Goal: Complete application form: Complete application form

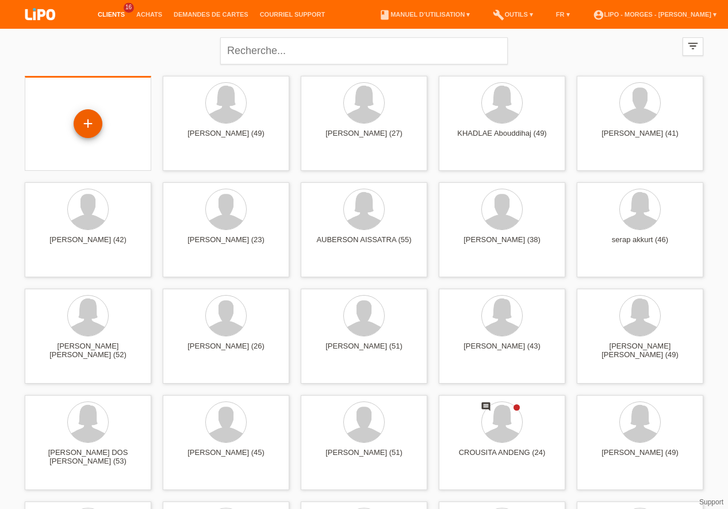
click at [84, 122] on div "+" at bounding box center [88, 123] width 29 height 29
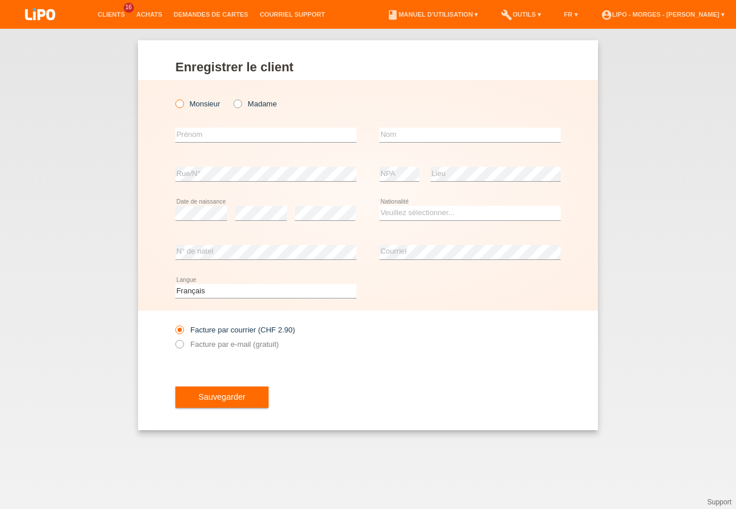
click at [174, 98] on icon at bounding box center [174, 98] width 0 height 0
click at [180, 104] on input "Monsieur" at bounding box center [178, 103] width 7 height 7
radio input "true"
click at [194, 137] on input "text" at bounding box center [265, 135] width 181 height 14
type input "nahat"
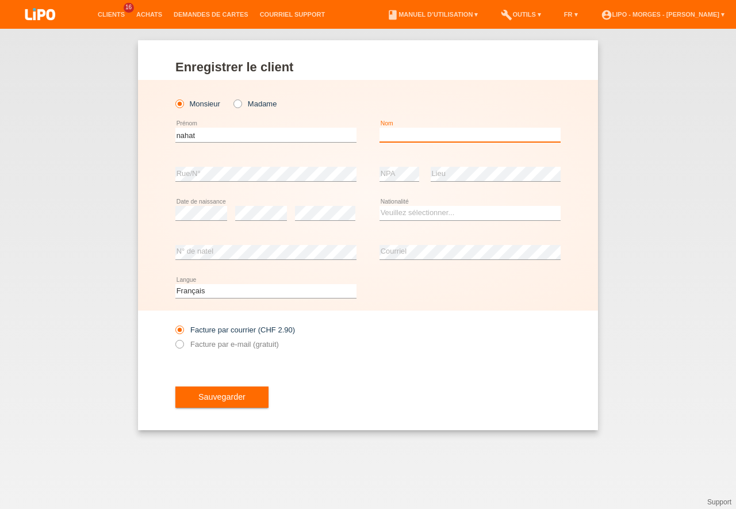
click at [391, 131] on input "text" at bounding box center [470, 135] width 181 height 14
type input "sadrija"
click at [380, 206] on select "Veuillez sélectionner... Suisse Allemagne Autriche Liechtenstein ------------ A…" at bounding box center [470, 213] width 181 height 14
select select "CH"
click at [0, 0] on option "Suisse" at bounding box center [0, 0] width 0 height 0
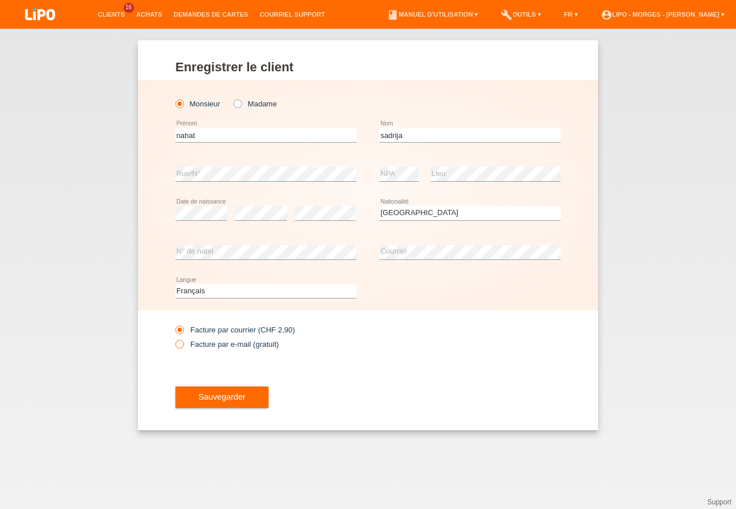
click at [174, 338] on icon at bounding box center [174, 338] width 0 height 0
click at [180, 344] on input "Facture par e-mail (gratuit)" at bounding box center [178, 347] width 7 height 14
radio input "true"
click at [214, 391] on button "Sauvegarder" at bounding box center [221, 398] width 93 height 22
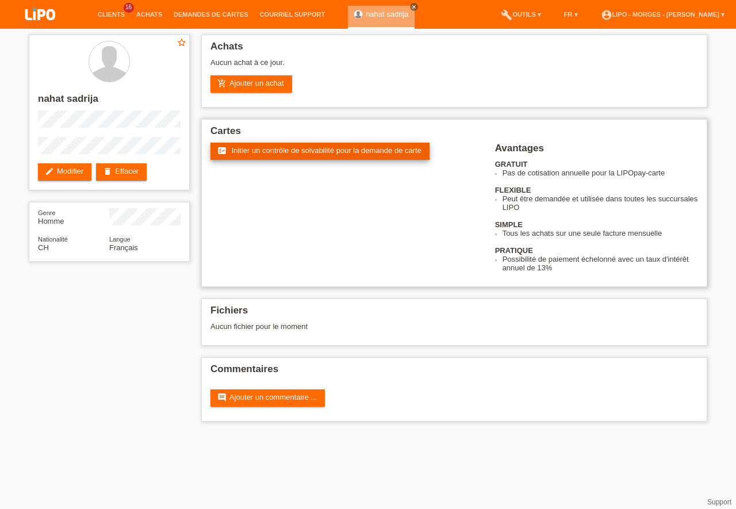
click at [333, 150] on span "Initier un contrôle de solvabilité pour la demande de carte" at bounding box center [327, 150] width 190 height 9
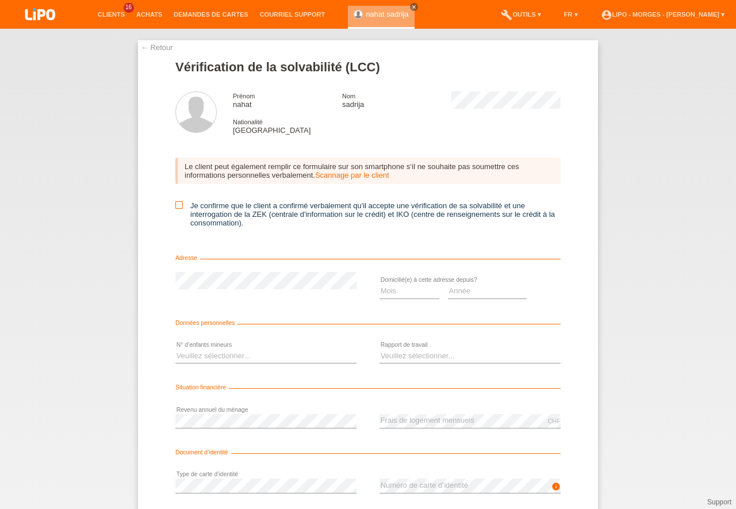
click at [180, 207] on input "Je confirme que le client a confirmé verbalement qu'il accepte une vérification…" at bounding box center [178, 204] width 7 height 7
checkbox input "true"
click at [380, 284] on select "Mois 01 02 03 04 05 06 07 08 09 10" at bounding box center [410, 291] width 60 height 14
select select "06"
click at [0, 0] on option "06" at bounding box center [0, 0] width 0 height 0
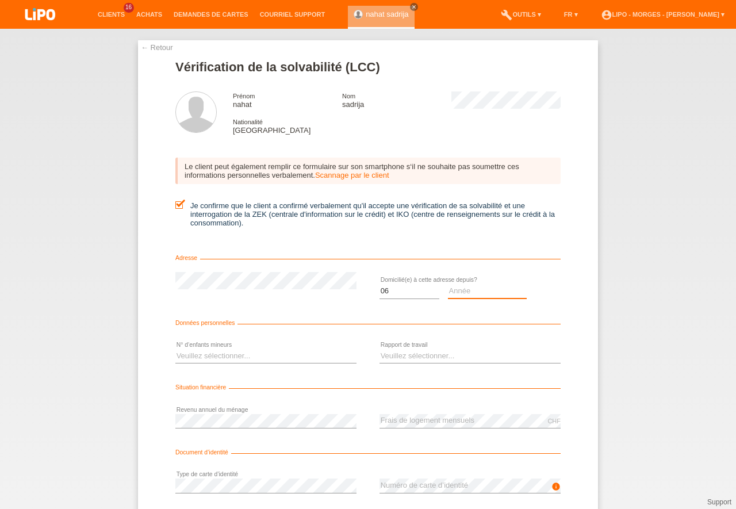
click at [448, 284] on select "Année 2025 2024 2023 2022 2021 2020 2019 2018 2017 2016 2015 2014 2013 2012 201…" at bounding box center [487, 291] width 79 height 14
select select "2005"
click at [0, 0] on option "2005" at bounding box center [0, 0] width 0 height 0
click at [175, 349] on select "Veuillez sélectionner... 0 1 2 3 4 5 6 7 8 9" at bounding box center [265, 356] width 181 height 14
click at [380, 349] on select "Veuillez sélectionner... A durée indéterminée A durée déterminée Apprenti/étudi…" at bounding box center [470, 356] width 181 height 14
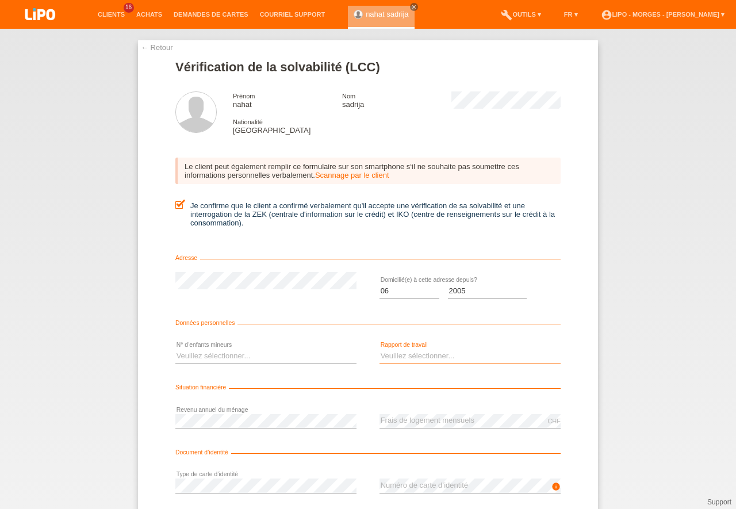
select select "UNLIMITED"
click at [0, 0] on option "A durée indéterminée" at bounding box center [0, 0] width 0 height 0
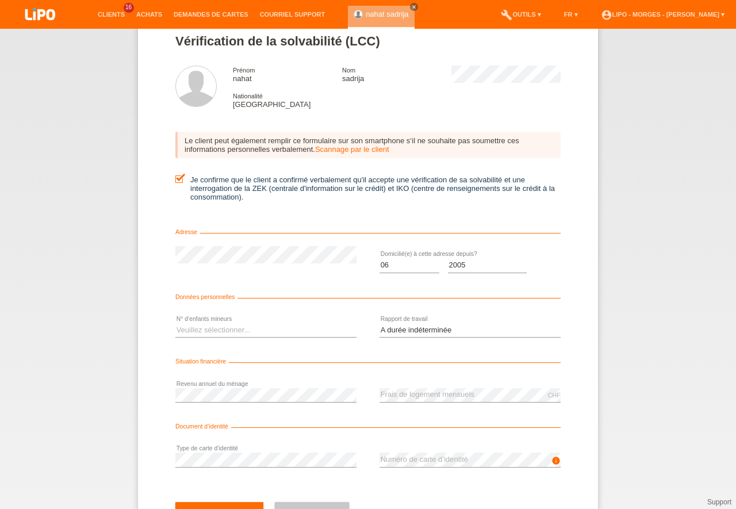
click at [380, 473] on div "info error Numéro de carte d’identité" at bounding box center [470, 460] width 181 height 39
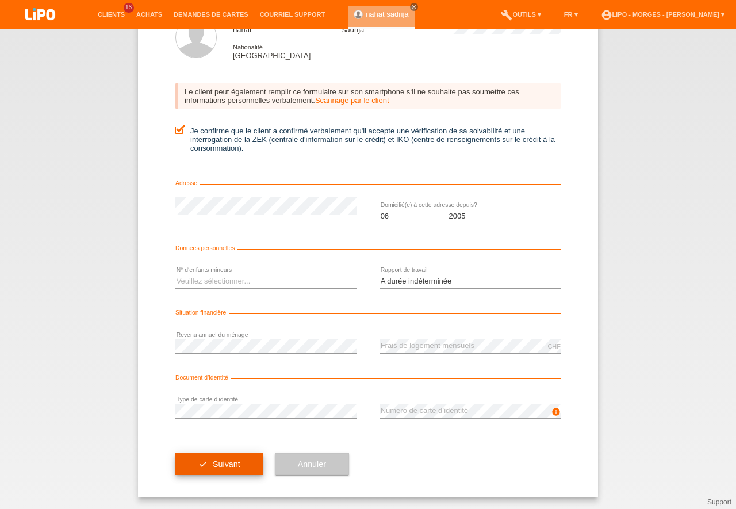
click at [232, 464] on span "Suivant" at bounding box center [227, 464] width 28 height 9
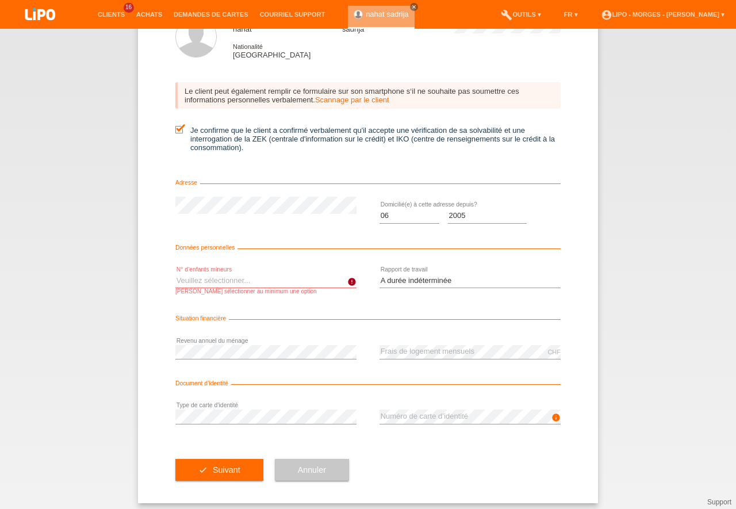
click at [175, 274] on select "Veuillez sélectionner... 0 1 2 3 4 5 6 7 8 9" at bounding box center [265, 281] width 181 height 14
select select "0"
click at [0, 0] on option "0" at bounding box center [0, 0] width 0 height 0
click at [215, 464] on button "check Suivant" at bounding box center [219, 470] width 88 height 22
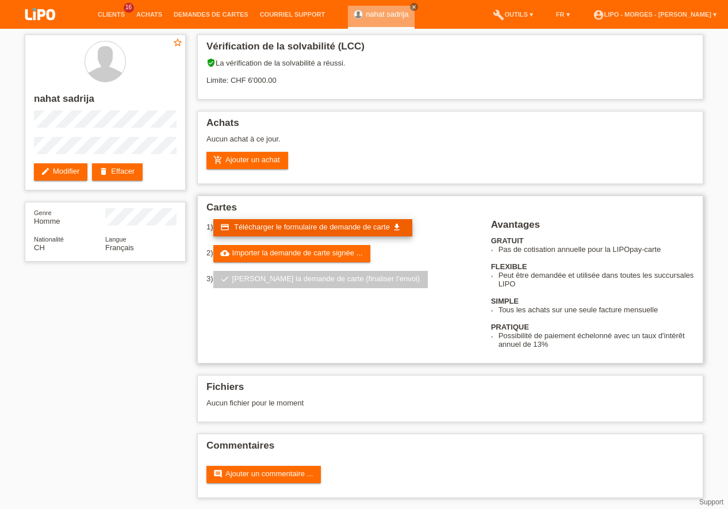
click at [304, 222] on link "credit_card Télécharger le formulaire de demande de carte get_app" at bounding box center [312, 227] width 199 height 17
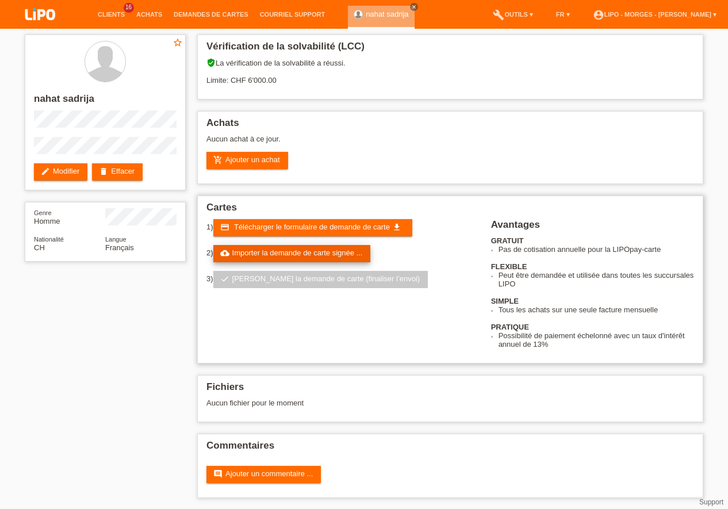
click at [314, 251] on link "cloud_upload Importer la demande de carte signée ..." at bounding box center [292, 253] width 158 height 17
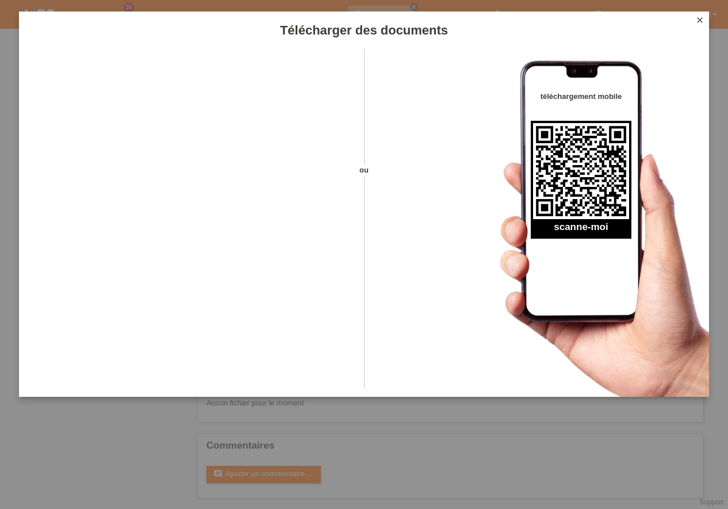
click at [702, 17] on icon "close" at bounding box center [700, 20] width 9 height 9
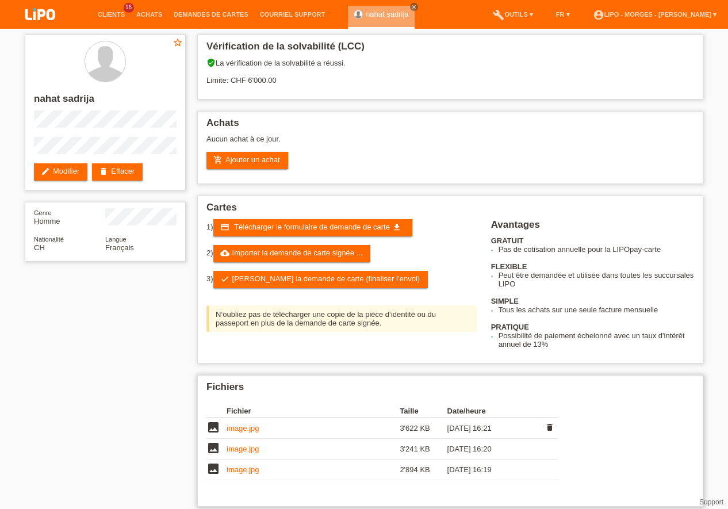
click at [236, 431] on link "image.jpg" at bounding box center [243, 428] width 32 height 9
click at [240, 452] on link "image.jpg" at bounding box center [243, 449] width 32 height 9
click at [236, 472] on link "image.jpg" at bounding box center [243, 469] width 32 height 9
click at [239, 431] on link "image.jpg" at bounding box center [243, 428] width 32 height 9
click at [244, 449] on link "image.jpg" at bounding box center [243, 449] width 32 height 9
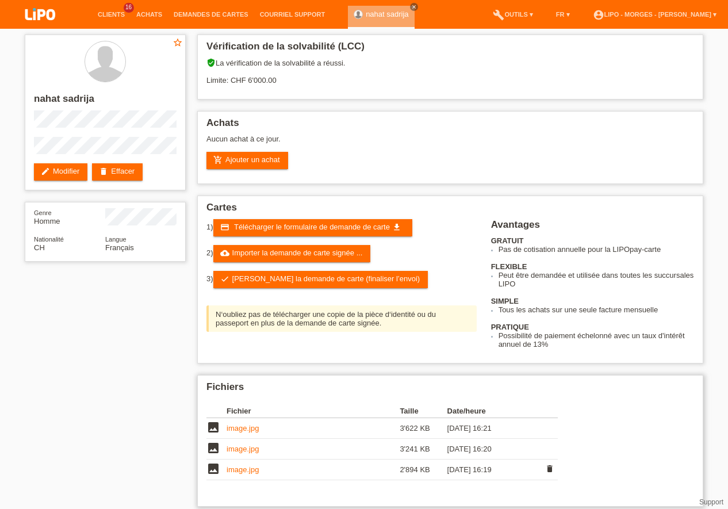
click at [547, 470] on icon "delete" at bounding box center [549, 468] width 9 height 9
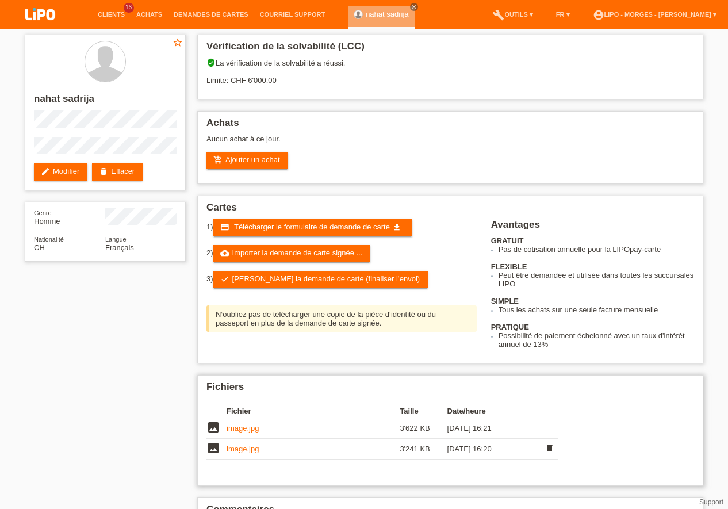
scroll to position [33, 0]
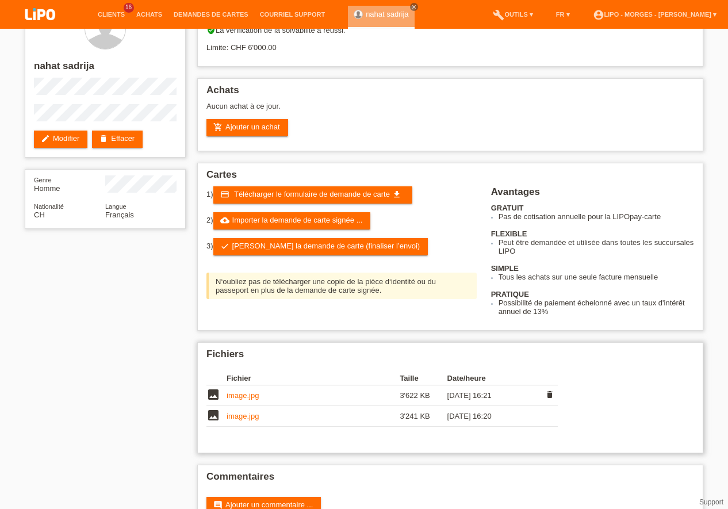
click at [256, 399] on link "image.jpg" at bounding box center [243, 395] width 32 height 9
click at [249, 393] on link "image.jpg" at bounding box center [243, 395] width 32 height 9
click at [257, 417] on link "image.jpg" at bounding box center [243, 416] width 32 height 9
click at [299, 220] on link "cloud_upload Importer la demande de carte signée ..." at bounding box center [292, 220] width 158 height 17
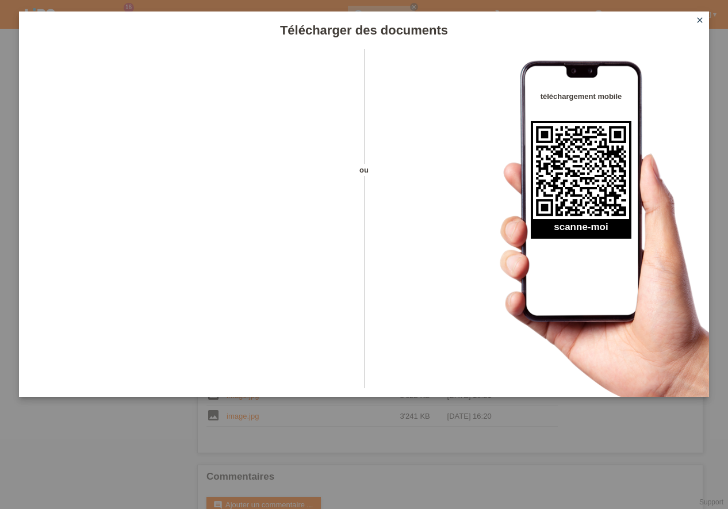
click at [701, 21] on icon "close" at bounding box center [700, 20] width 9 height 9
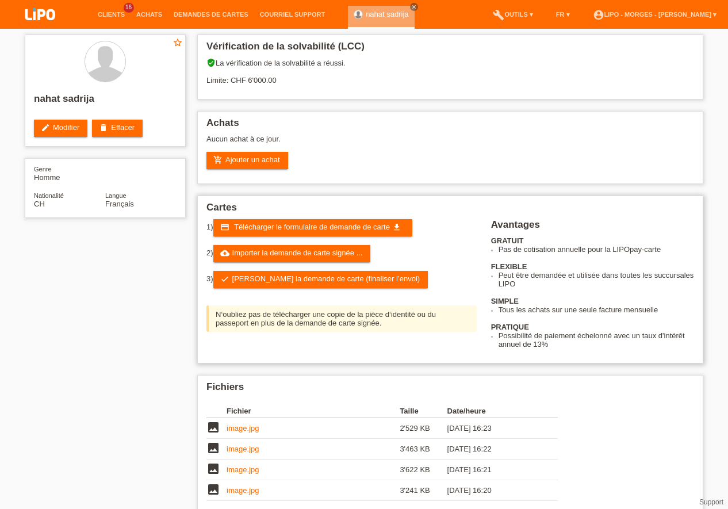
scroll to position [33, 0]
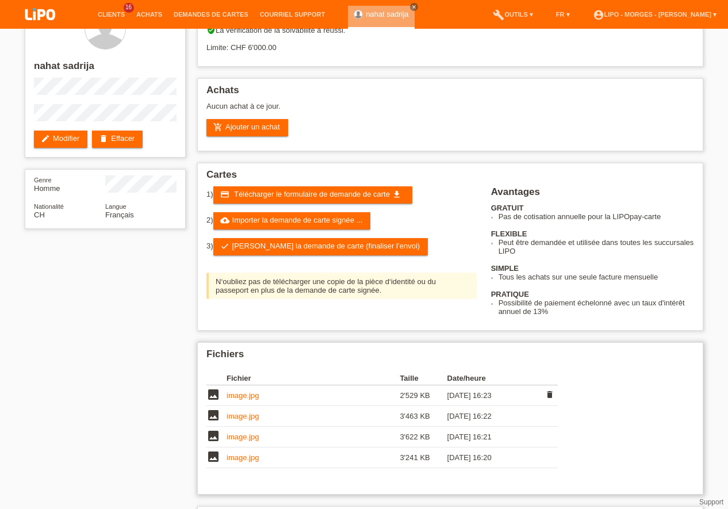
click at [239, 396] on link "image.jpg" at bounding box center [243, 395] width 32 height 9
click at [245, 421] on td "image.jpg" at bounding box center [313, 416] width 173 height 21
click at [246, 414] on link "image.jpg" at bounding box center [243, 416] width 32 height 9
click at [553, 392] on icon "delete" at bounding box center [549, 394] width 9 height 9
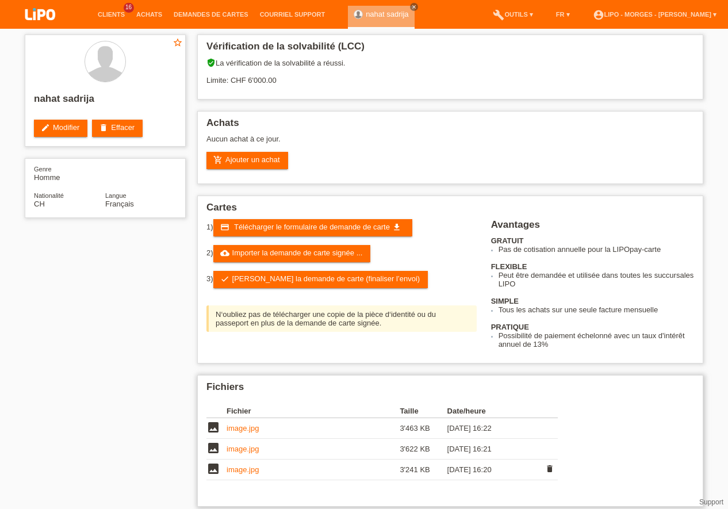
scroll to position [33, 0]
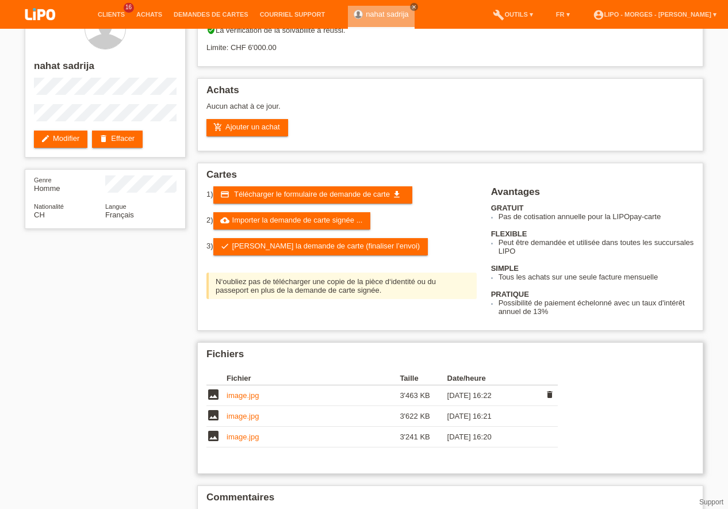
click at [261, 396] on td "image.jpg" at bounding box center [313, 395] width 173 height 21
click at [257, 397] on link "image.jpg" at bounding box center [243, 395] width 32 height 9
click at [251, 415] on link "image.jpg" at bounding box center [243, 416] width 32 height 9
click at [253, 414] on link "image.jpg" at bounding box center [243, 416] width 32 height 9
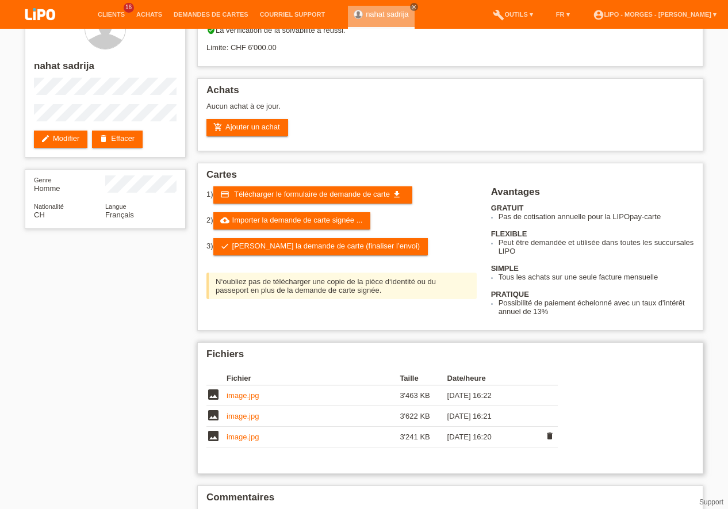
click at [256, 436] on link "image.jpg" at bounding box center [243, 437] width 32 height 9
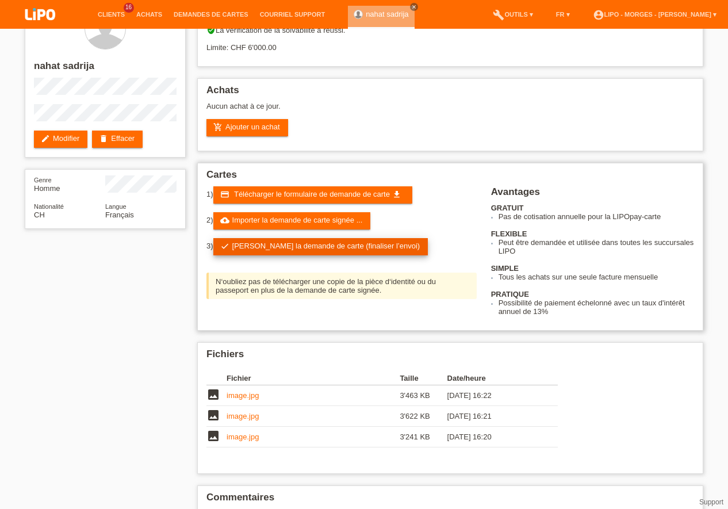
click at [303, 245] on link "check Soumettre la demande de carte (finaliser l’envoi)" at bounding box center [320, 246] width 215 height 17
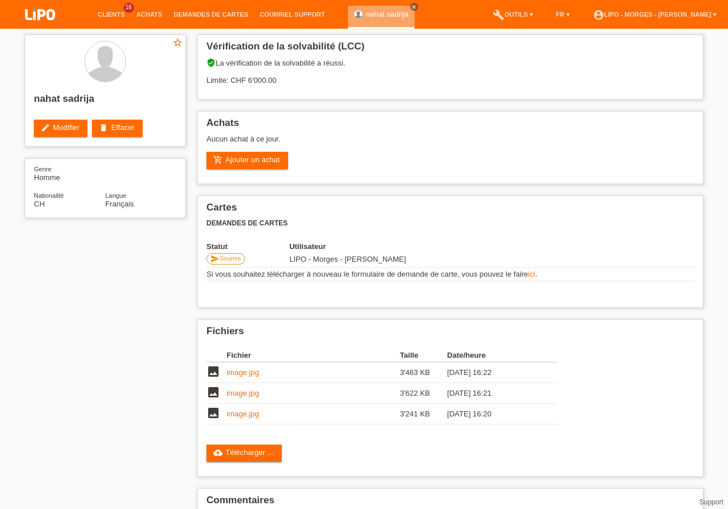
scroll to position [33, 0]
